Goal: Information Seeking & Learning: Learn about a topic

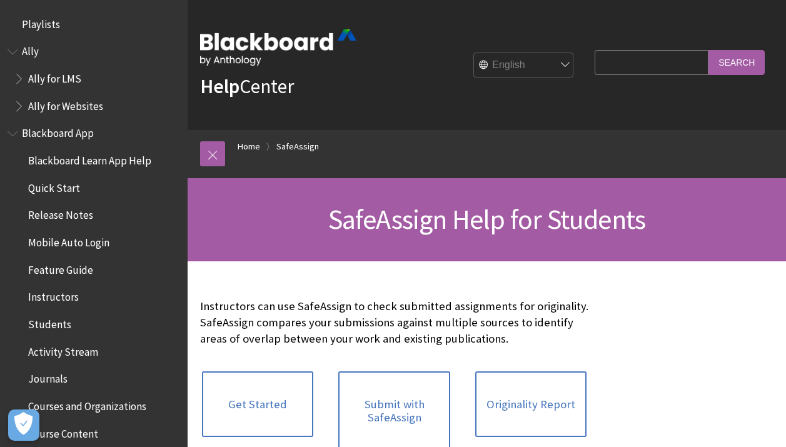
scroll to position [1455, 0]
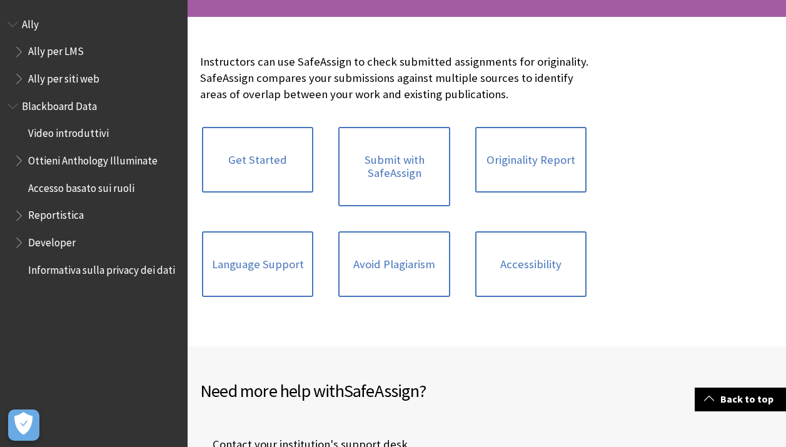
scroll to position [237, 0]
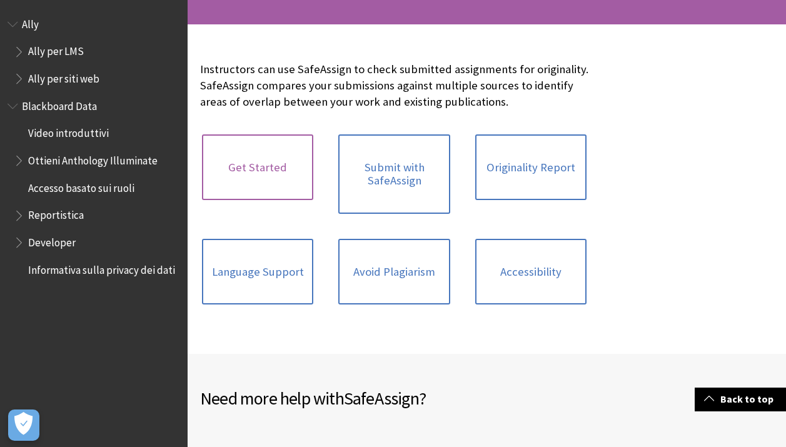
click at [267, 166] on link "Get Started" at bounding box center [257, 167] width 111 height 66
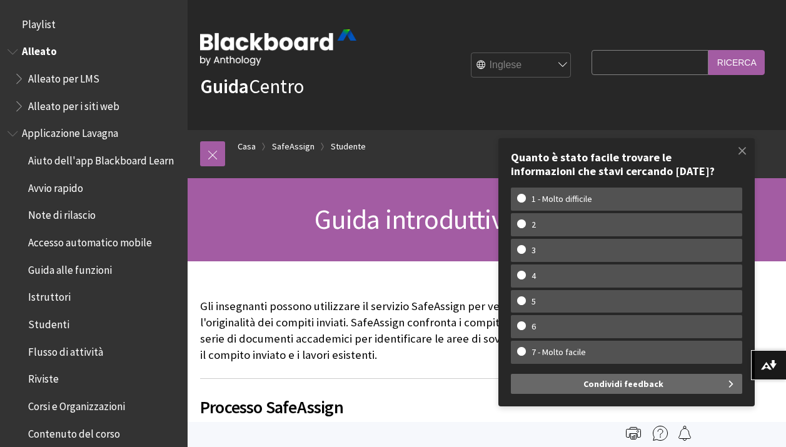
click at [91, 77] on span "Alleato per LMS" at bounding box center [63, 76] width 71 height 17
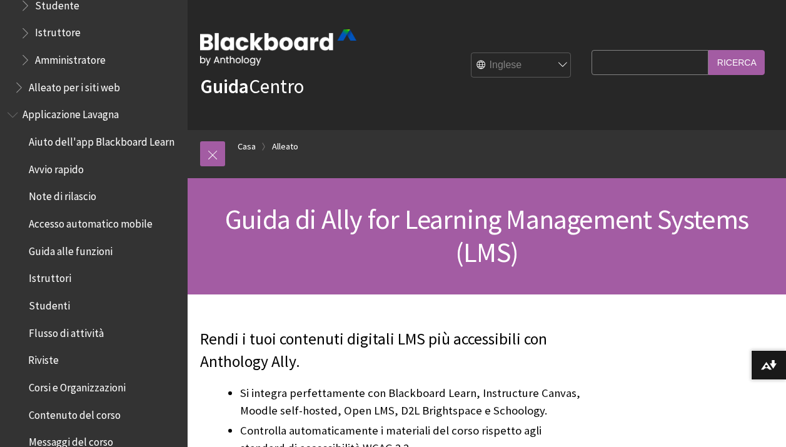
scroll to position [104, 0]
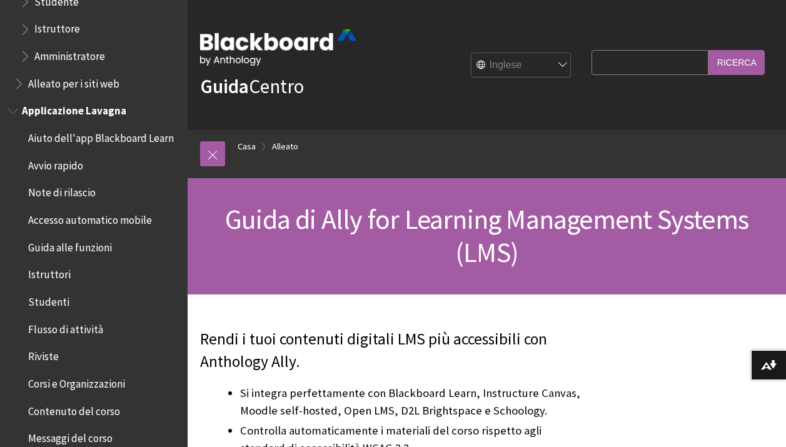
click at [63, 166] on span "Avvio rapido" at bounding box center [55, 163] width 55 height 17
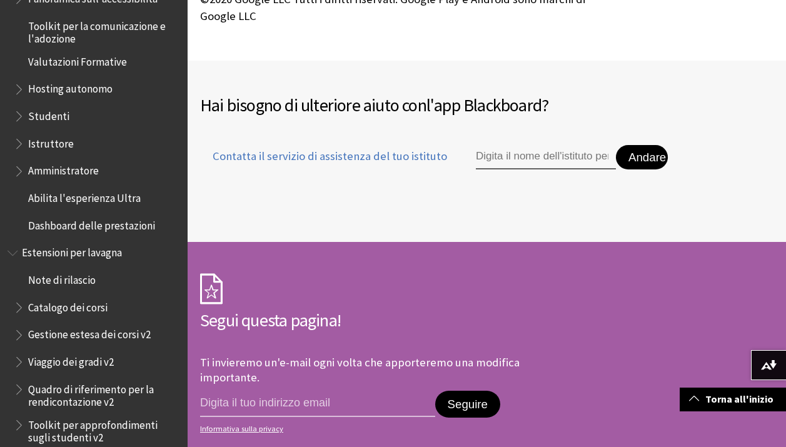
scroll to position [1126, 0]
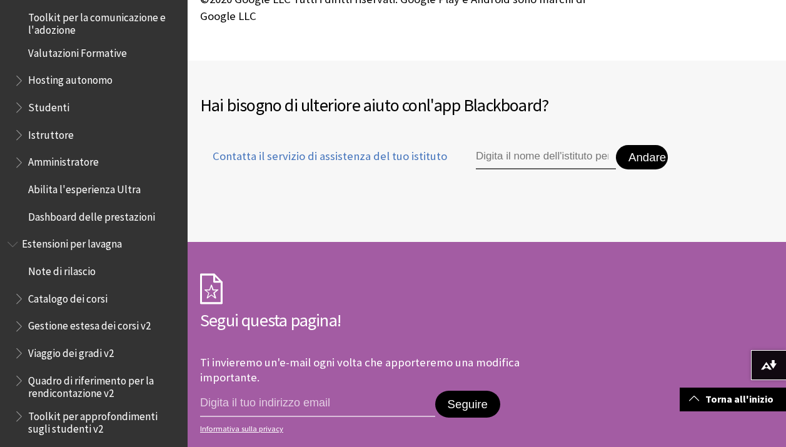
click at [49, 114] on span "Studenti" at bounding box center [48, 105] width 41 height 17
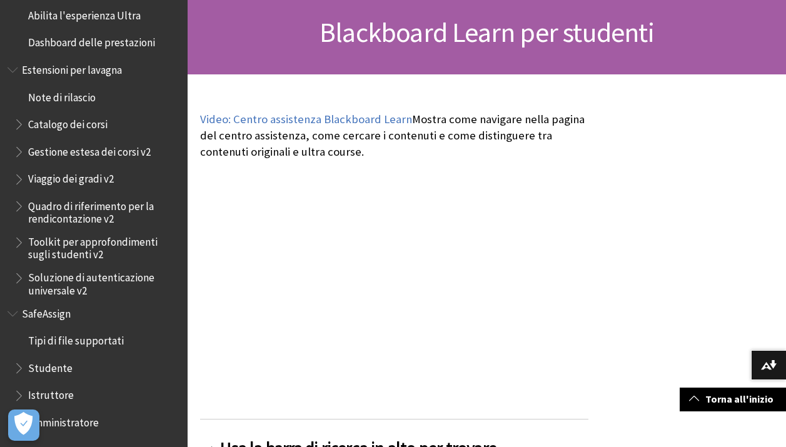
scroll to position [198, 0]
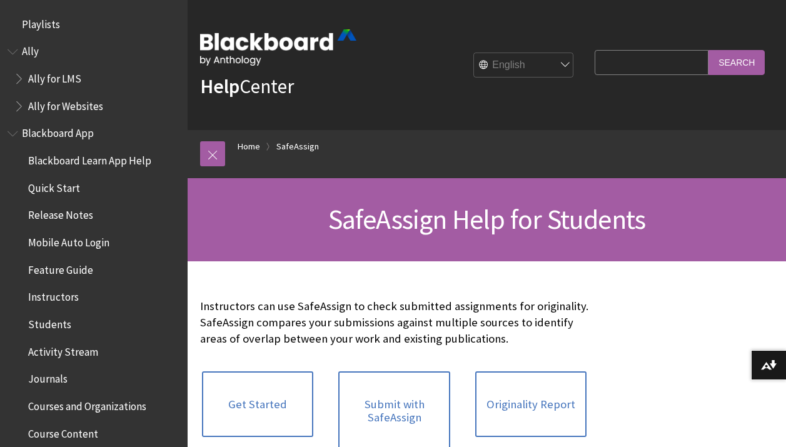
scroll to position [1455, 0]
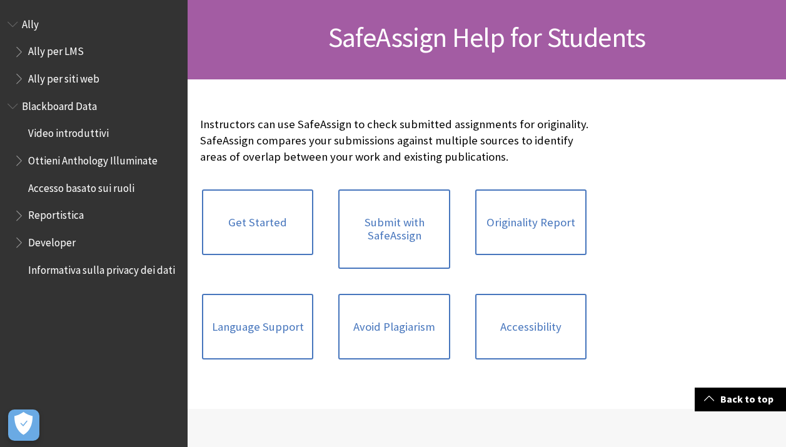
scroll to position [187, 0]
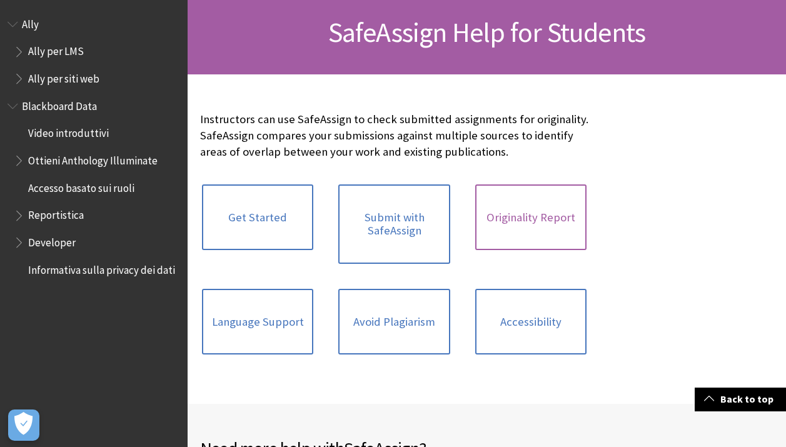
click at [545, 218] on link "Originality Report" at bounding box center [530, 217] width 111 height 66
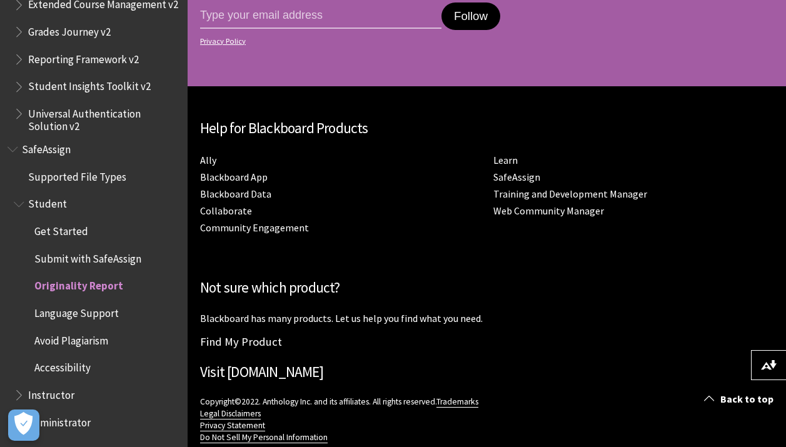
scroll to position [4971, 0]
